Goal: Task Accomplishment & Management: Manage account settings

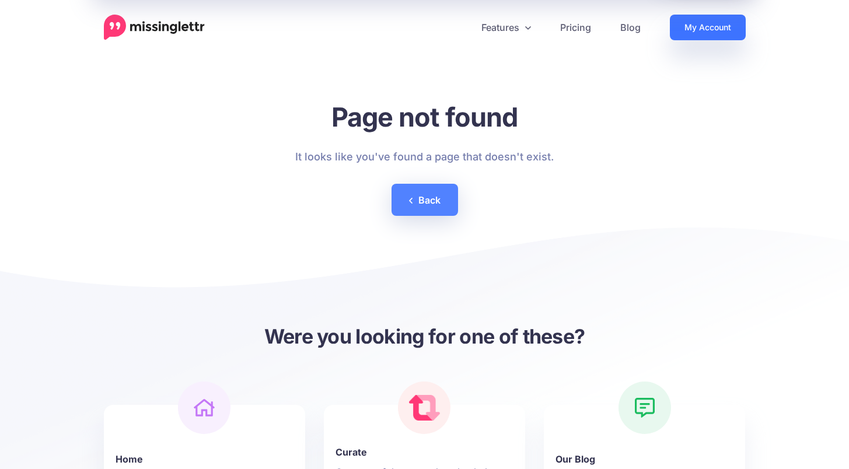
click at [683, 27] on link "My Account" at bounding box center [708, 28] width 76 height 26
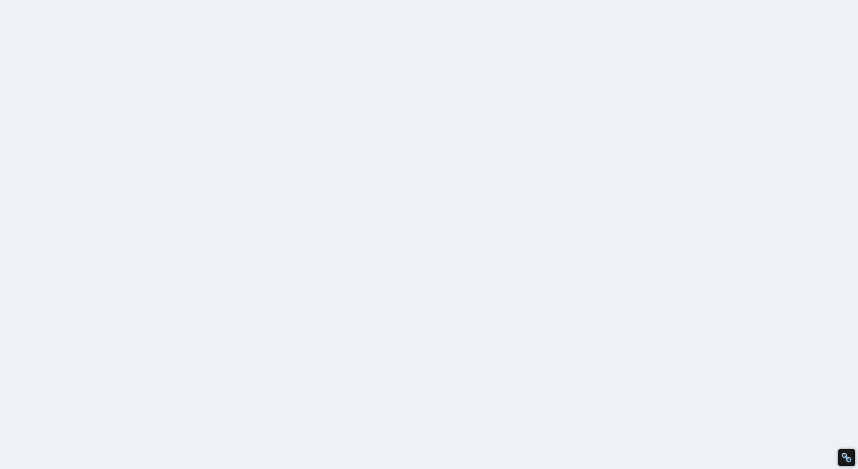
select select
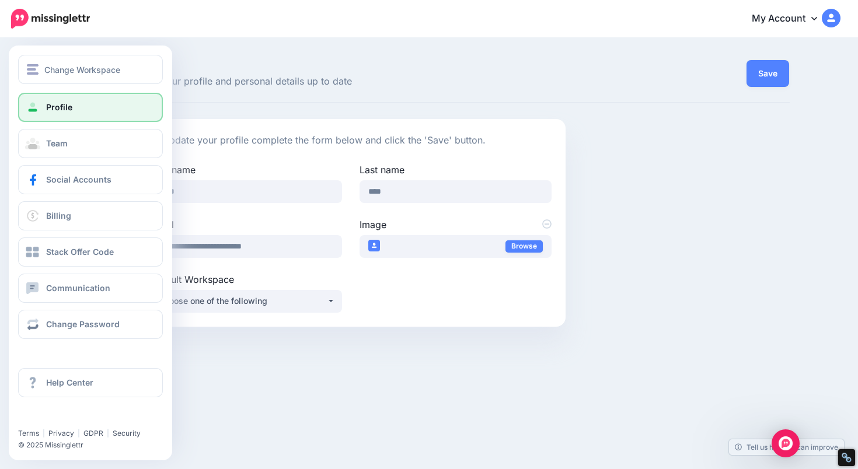
click at [50, 127] on div "Profile Team Social Accounts Billing Stack Offer Code Communication Change Pass…" at bounding box center [90, 216] width 163 height 246
click at [39, 81] on button "Change Workspace" at bounding box center [90, 69] width 145 height 29
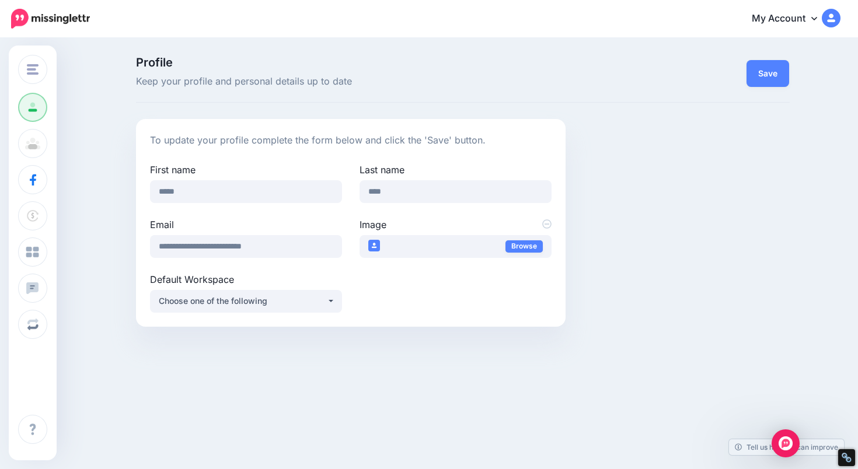
click at [50, 28] on img at bounding box center [50, 19] width 79 height 20
